Goal: Information Seeking & Learning: Learn about a topic

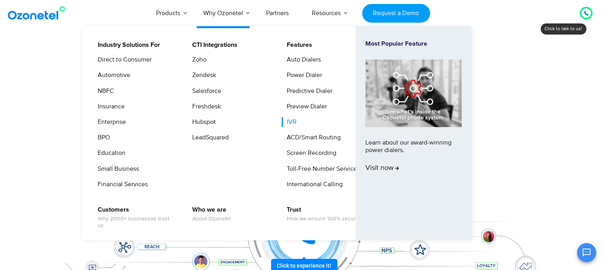
click at [291, 120] on link "IVR" at bounding box center [289, 122] width 16 height 10
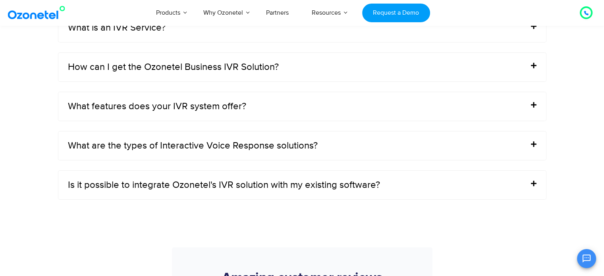
scroll to position [2684, 0]
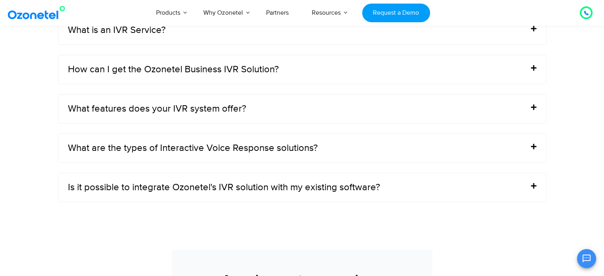
click at [273, 102] on div "What features does your IVR system offer?" at bounding box center [301, 108] width 487 height 29
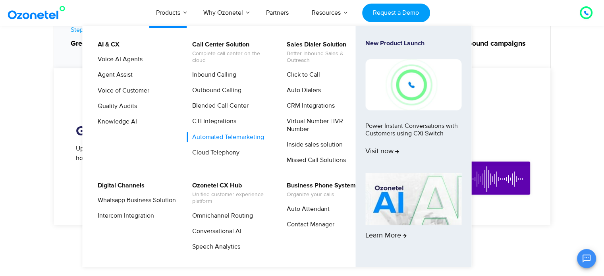
scroll to position [446, 0]
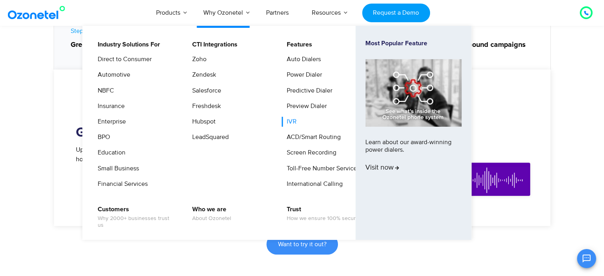
click at [297, 121] on li "IVR" at bounding box center [323, 124] width 85 height 15
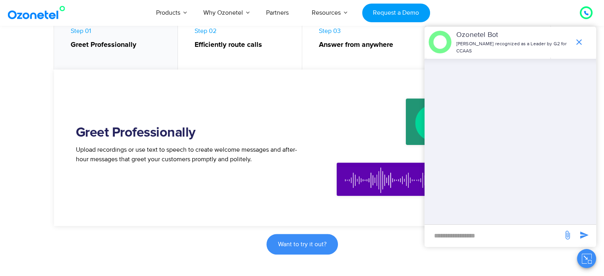
click at [501, 234] on input "new-msg-input" at bounding box center [493, 235] width 130 height 13
type input "**********"
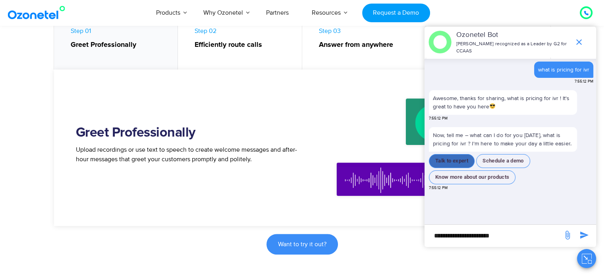
click at [463, 157] on button "Talk to expert" at bounding box center [452, 161] width 46 height 14
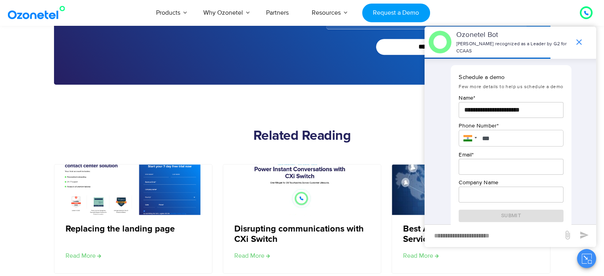
scroll to position [225, 0]
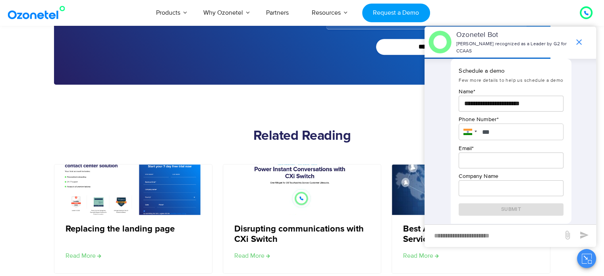
click at [589, 38] on div at bounding box center [583, 42] width 25 height 16
click at [584, 40] on span "end chat or minimize" at bounding box center [579, 42] width 16 height 16
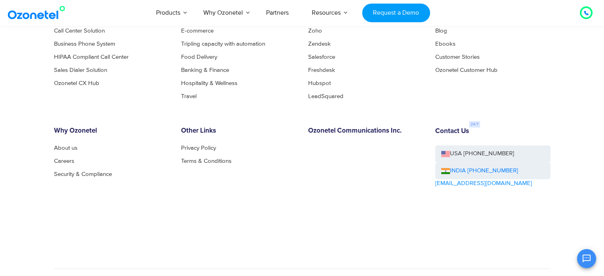
scroll to position [3841, 0]
